Goal: Task Accomplishment & Management: Manage account settings

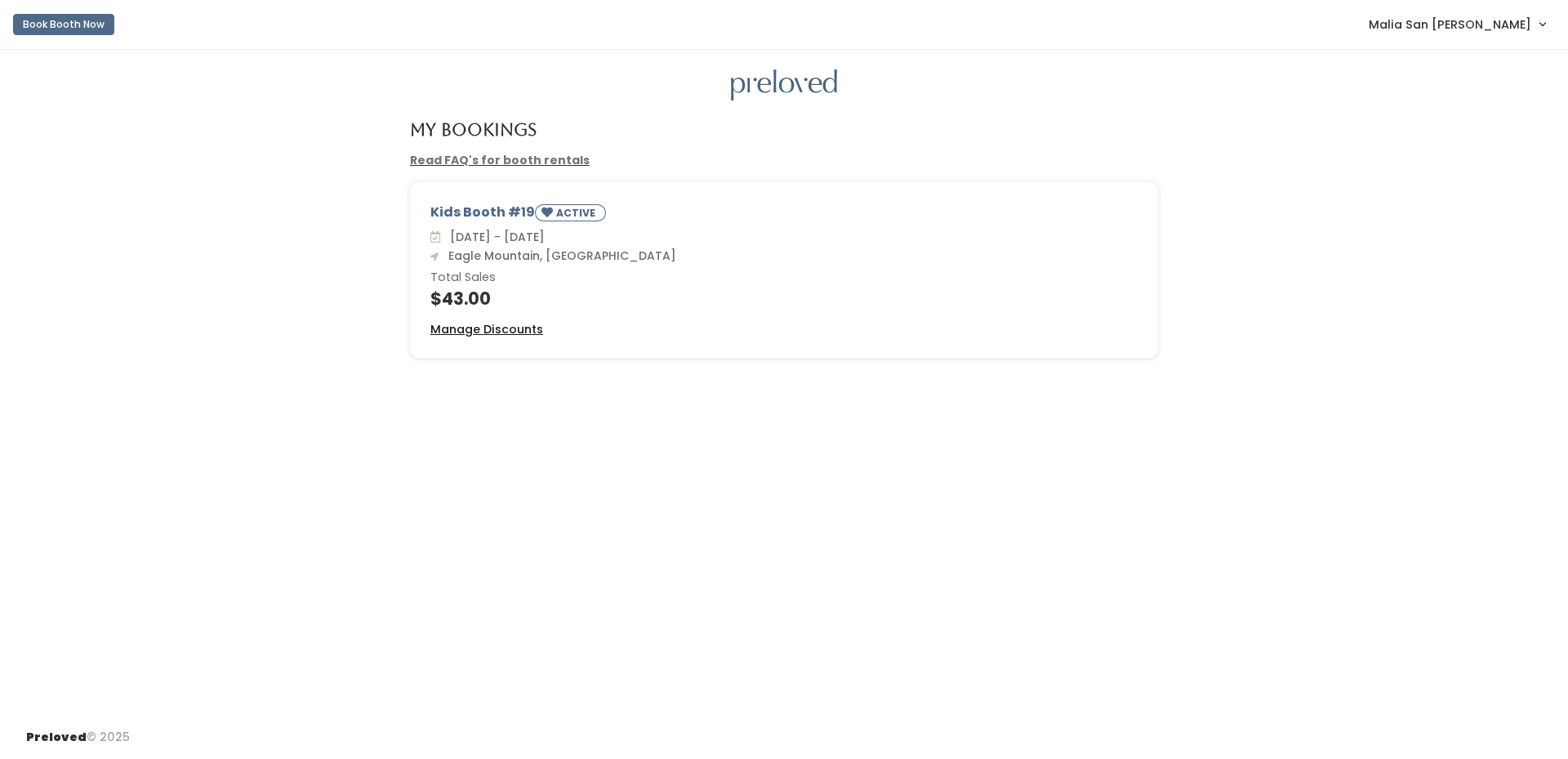
click at [495, 332] on u "Manage Discounts" at bounding box center [486, 329] width 112 height 16
click at [795, 88] on img at bounding box center [784, 85] width 106 height 31
click at [507, 326] on u "Manage Discounts" at bounding box center [486, 329] width 112 height 16
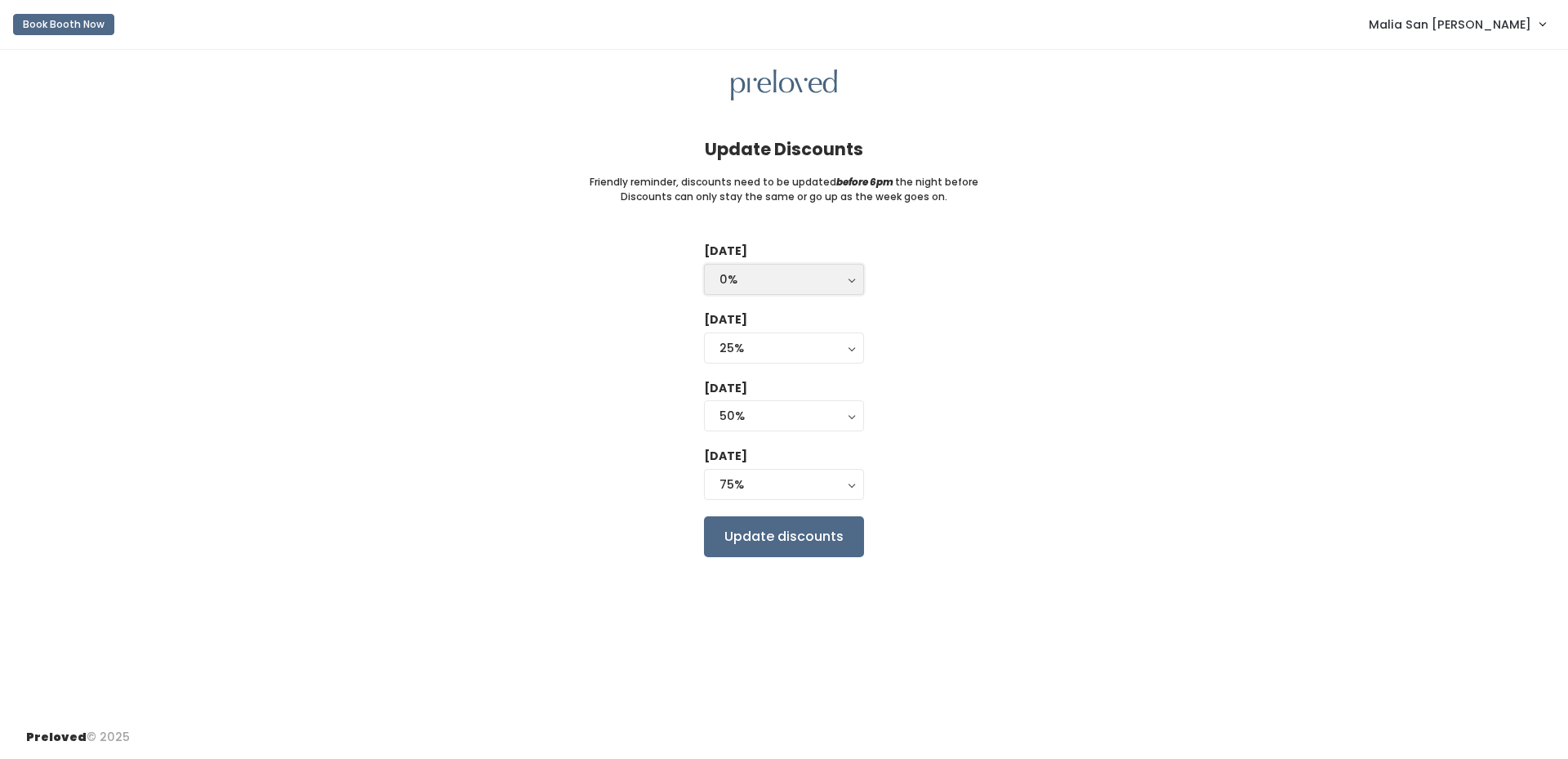
click at [746, 272] on div "0%" at bounding box center [784, 280] width 129 height 18
click at [753, 344] on link "25%" at bounding box center [784, 345] width 158 height 30
select select "25%"
click at [792, 549] on input "Update discounts" at bounding box center [784, 536] width 160 height 40
